Goal: Task Accomplishment & Management: Use online tool/utility

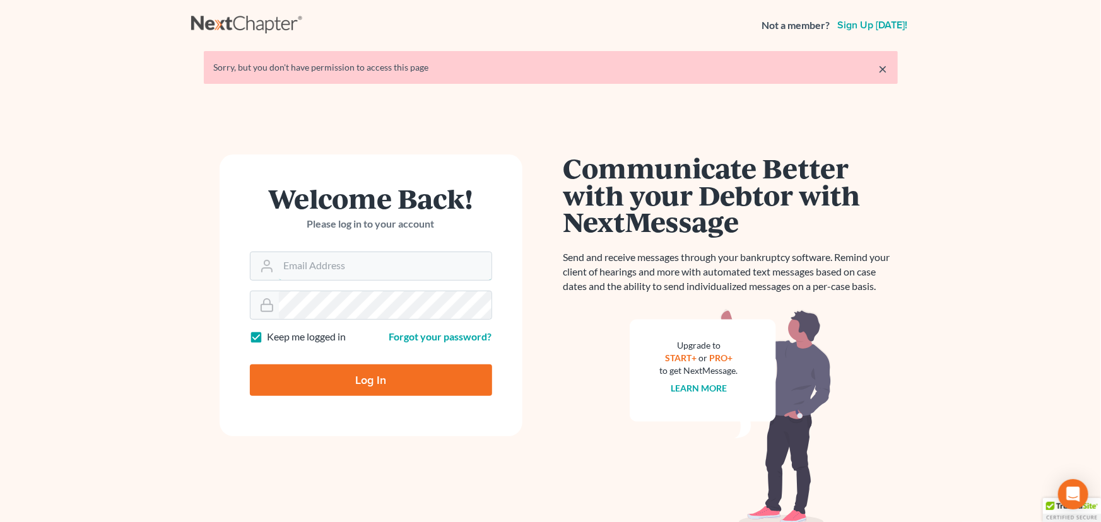
type input "[EMAIL_ADDRESS][DOMAIN_NAME]"
click at [341, 376] on input "Log In" at bounding box center [371, 381] width 242 height 32
type input "Thinking..."
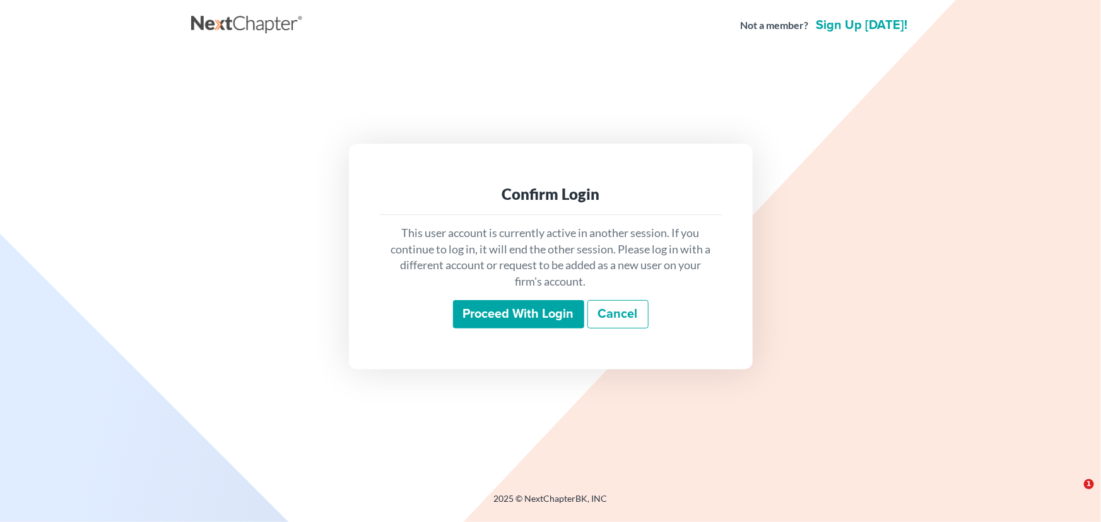
click at [533, 292] on div "This user account is currently active in another session. If you continue to lo…" at bounding box center [550, 277] width 343 height 124
click at [529, 305] on input "Proceed with login" at bounding box center [518, 314] width 131 height 29
